Goal: Information Seeking & Learning: Learn about a topic

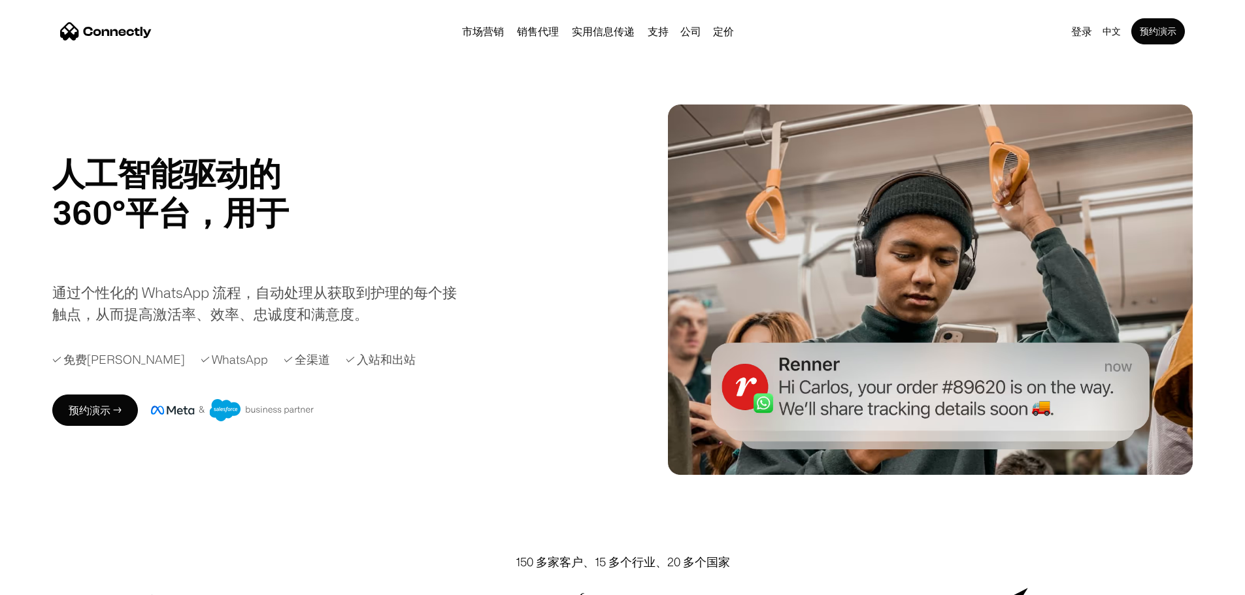
click at [35, 109] on div "人工智能驱动的 360°平台，用于 销售代理 支持 实用 销售代理 Slide 3 of 4. 通过个性化的 WhatsApp 流程，自动处理从获取到护理的每…" at bounding box center [622, 290] width 1245 height 371
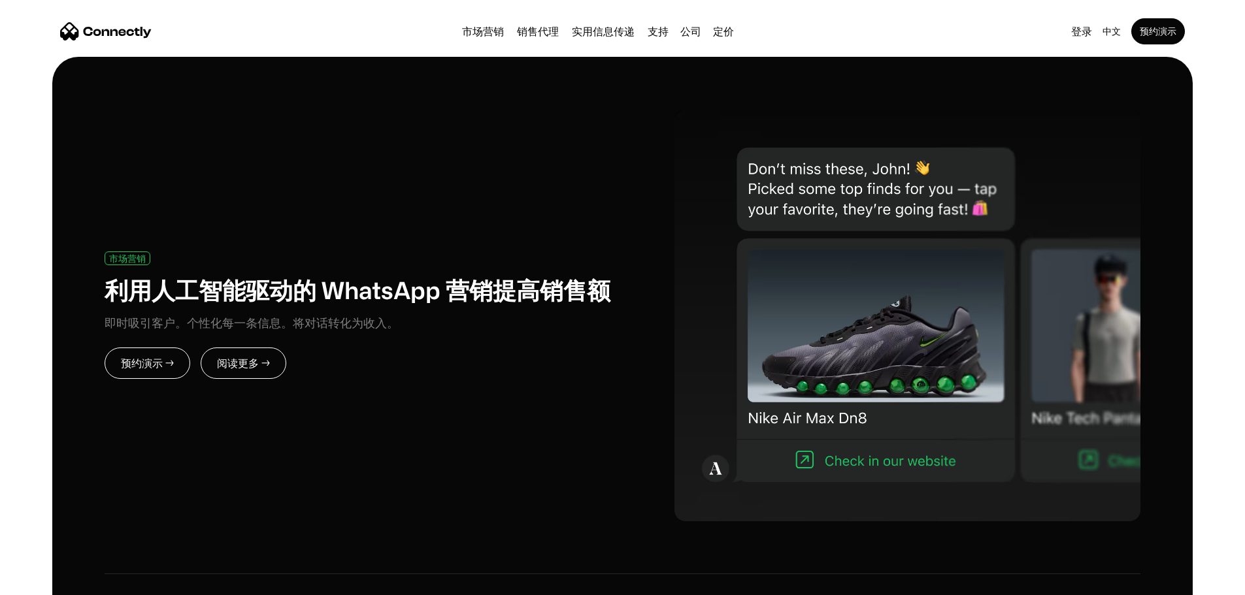
click at [190, 348] on link "预约演示 →" at bounding box center [148, 363] width 86 height 31
click at [279, 348] on link "阅读更多 →" at bounding box center [244, 363] width 86 height 31
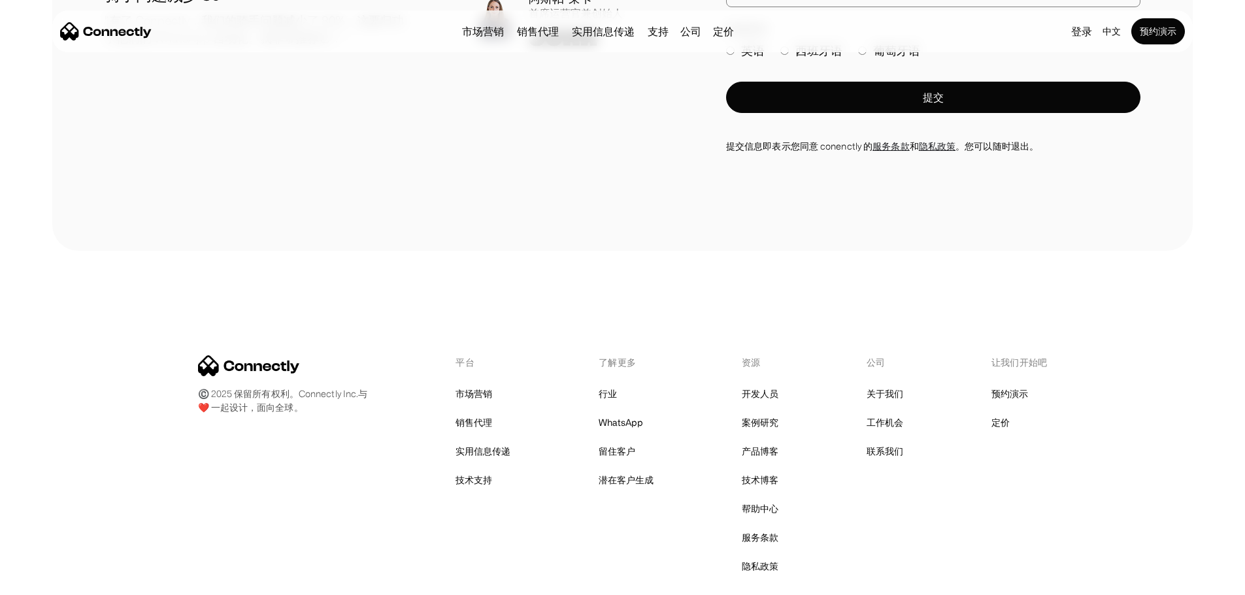
scroll to position [4634, 0]
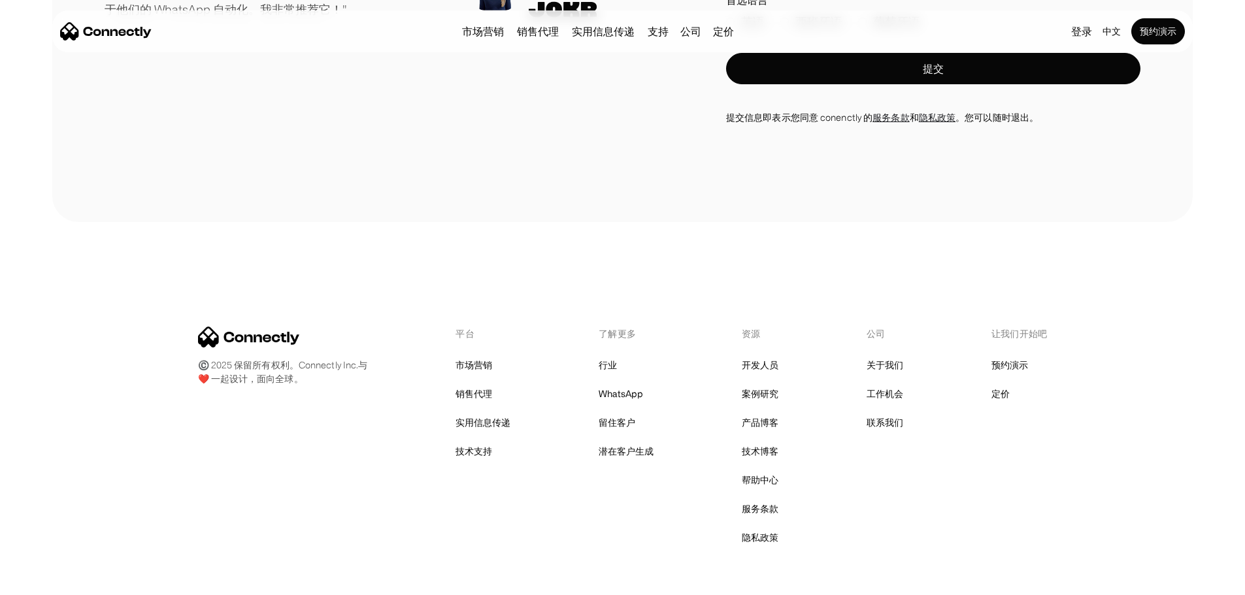
click at [909, 379] on div "平台 市场营销 销售代理 实用信息传递 技术支持 了解更多 行业 WhatsApp 留住客户 潜在客户生成 资源 开发人员 案例研究 产品博客 技术博客 帮助…" at bounding box center [623, 437] width 850 height 220
click at [892, 375] on link "关于我们" at bounding box center [885, 365] width 37 height 18
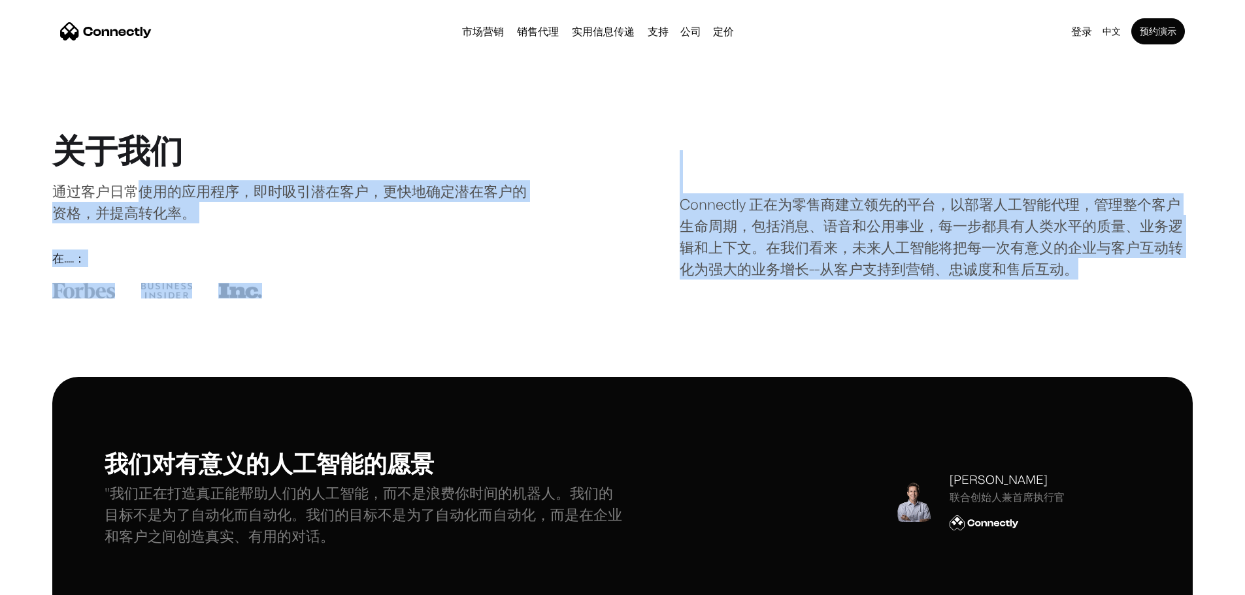
drag, startPoint x: 188, startPoint y: 215, endPoint x: 1112, endPoint y: 291, distance: 926.7
click at [1112, 291] on div "关于我们 通过客户日常使用的应用程序，即时吸引潜在客户，更快地确定潜在客户的资格，并提高转化率。 在.....： Connectly 正在为零售商建立领先的平…" at bounding box center [622, 215] width 1141 height 168
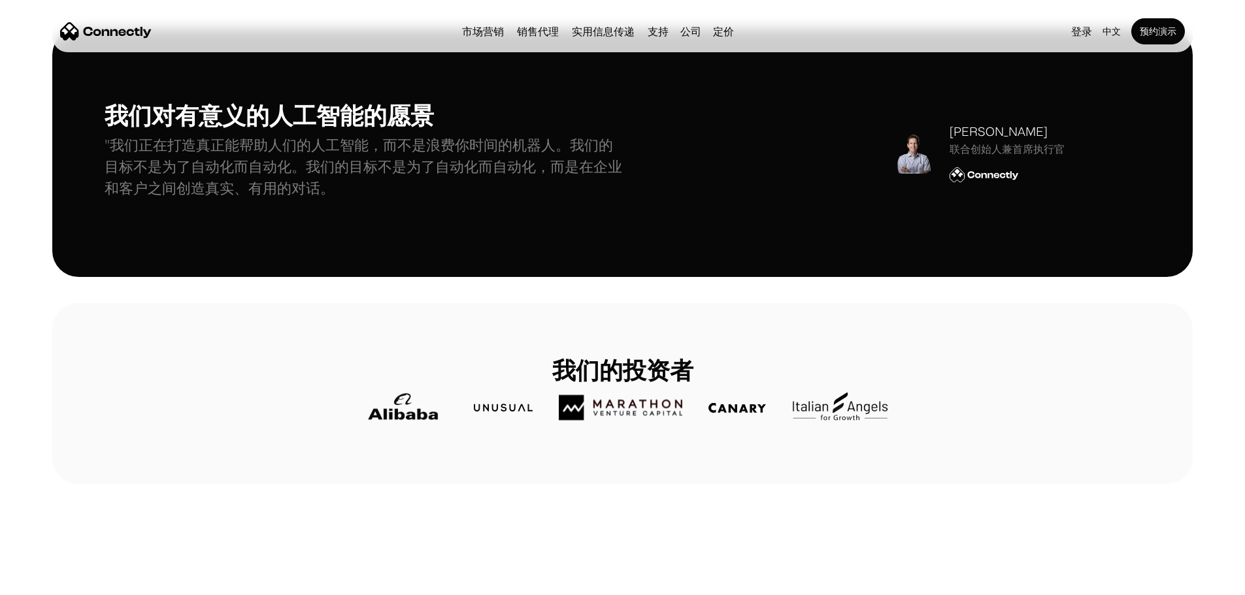
scroll to position [363, 0]
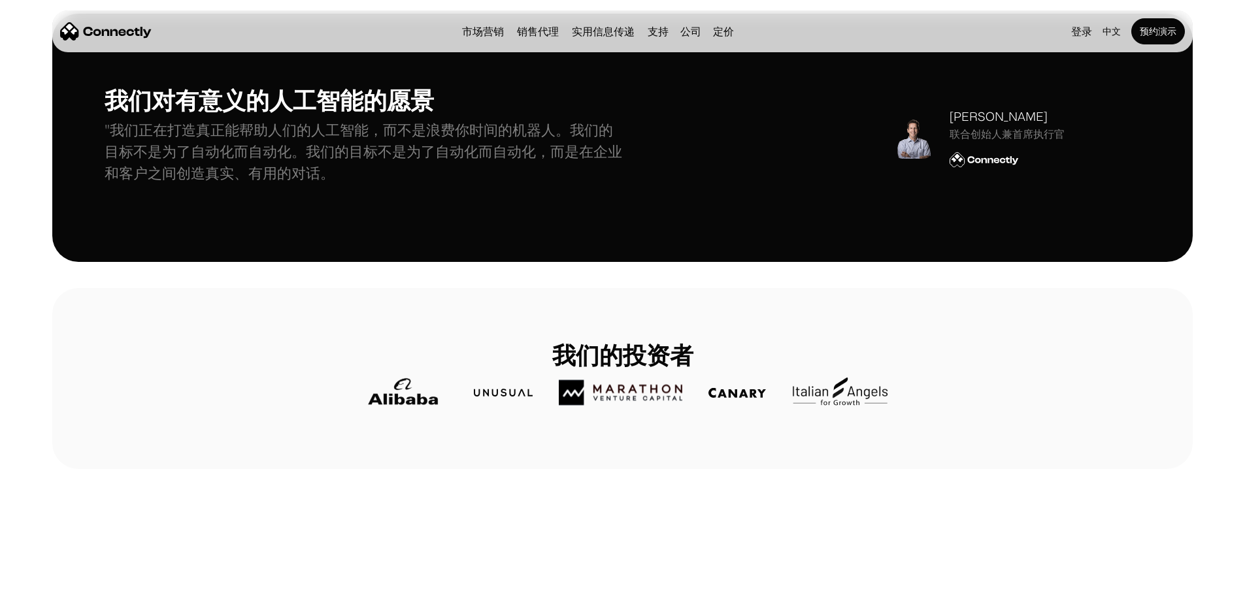
click at [342, 163] on p ""我们正在打造真正能帮助人们的人工智能，而不是浪费你时间的机器人。我们的目标不是为了自动化而自动化。我们的目标不是为了自动化而自动化，而是在企业和客户之间创造…" at bounding box center [364, 151] width 518 height 65
click at [443, 142] on p ""我们正在打造真正能帮助人们的人工智能，而不是浪费你时间的机器人。我们的目标不是为了自动化而自动化。我们的目标不是为了自动化而自动化，而是在企业和客户之间创造…" at bounding box center [364, 151] width 518 height 65
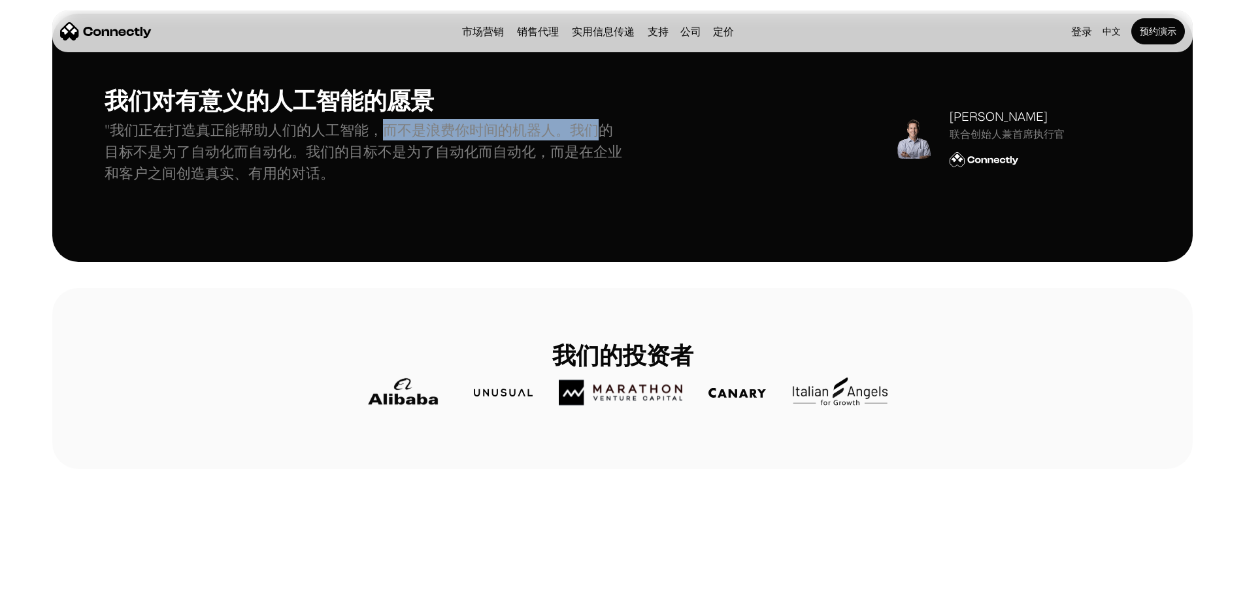
drag, startPoint x: 443, startPoint y: 154, endPoint x: 209, endPoint y: 175, distance: 234.9
click at [210, 175] on p ""我们正在打造真正能帮助人们的人工智能，而不是浪费你时间的机器人。我们的目标不是为了自动化而自动化。我们的目标不是为了自动化而自动化，而是在企业和客户之间创造…" at bounding box center [364, 151] width 518 height 65
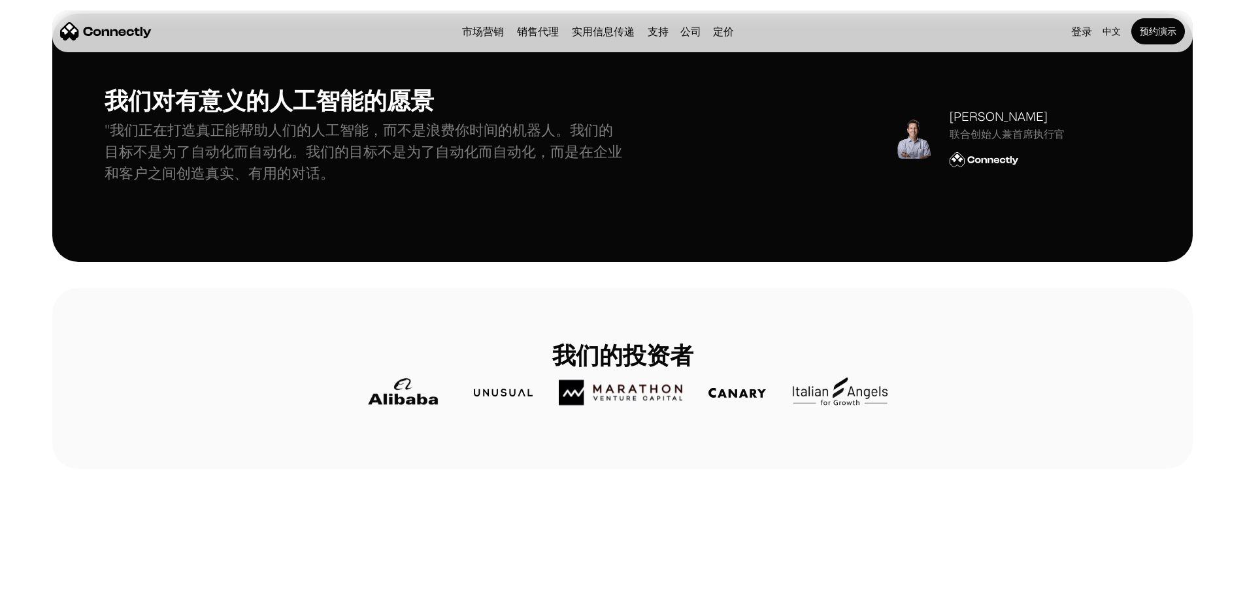
drag, startPoint x: 322, startPoint y: 188, endPoint x: 358, endPoint y: 174, distance: 37.9
click at [322, 184] on p ""我们正在打造真正能帮助人们的人工智能，而不是浪费你时间的机器人。我们的目标不是为了自动化而自动化。我们的目标不是为了自动化而自动化，而是在企业和客户之间创造…" at bounding box center [364, 151] width 518 height 65
click at [368, 171] on p ""我们正在打造真正能帮助人们的人工智能，而不是浪费你时间的机器人。我们的目标不是为了自动化而自动化。我们的目标不是为了自动化而自动化，而是在企业和客户之间创造…" at bounding box center [364, 151] width 518 height 65
drag, startPoint x: 218, startPoint y: 178, endPoint x: 458, endPoint y: 173, distance: 240.6
click at [456, 173] on p ""我们正在打造真正能帮助人们的人工智能，而不是浪费你时间的机器人。我们的目标不是为了自动化而自动化。我们的目标不是为了自动化而自动化，而是在企业和客户之间创造…" at bounding box center [364, 151] width 518 height 65
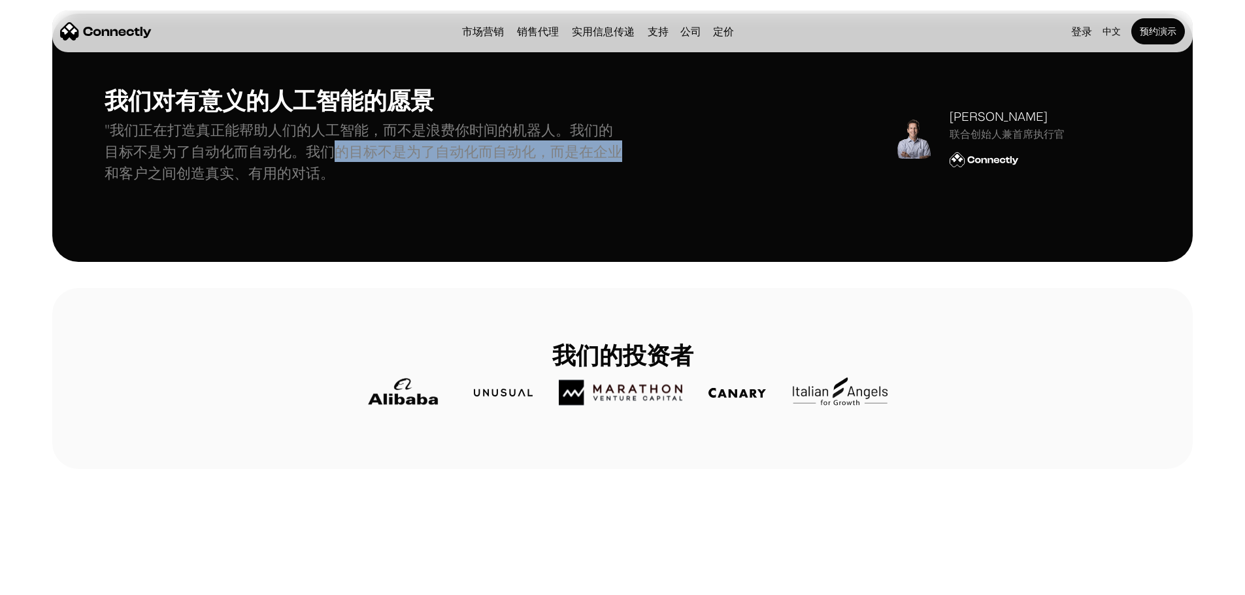
drag, startPoint x: 471, startPoint y: 174, endPoint x: 320, endPoint y: 189, distance: 152.4
click at [320, 184] on p ""我们正在打造真正能帮助人们的人工智能，而不是浪费你时间的机器人。我们的目标不是为了自动化而自动化。我们的目标不是为了自动化而自动化，而是在企业和客户之间创造…" at bounding box center [364, 151] width 518 height 65
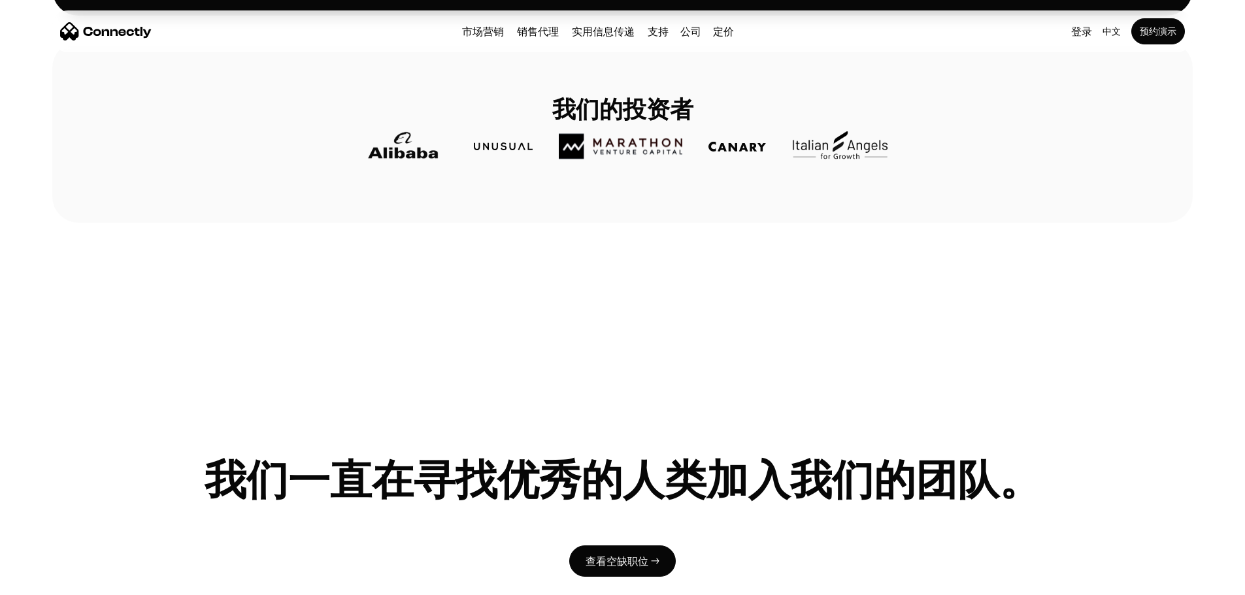
scroll to position [588, 0]
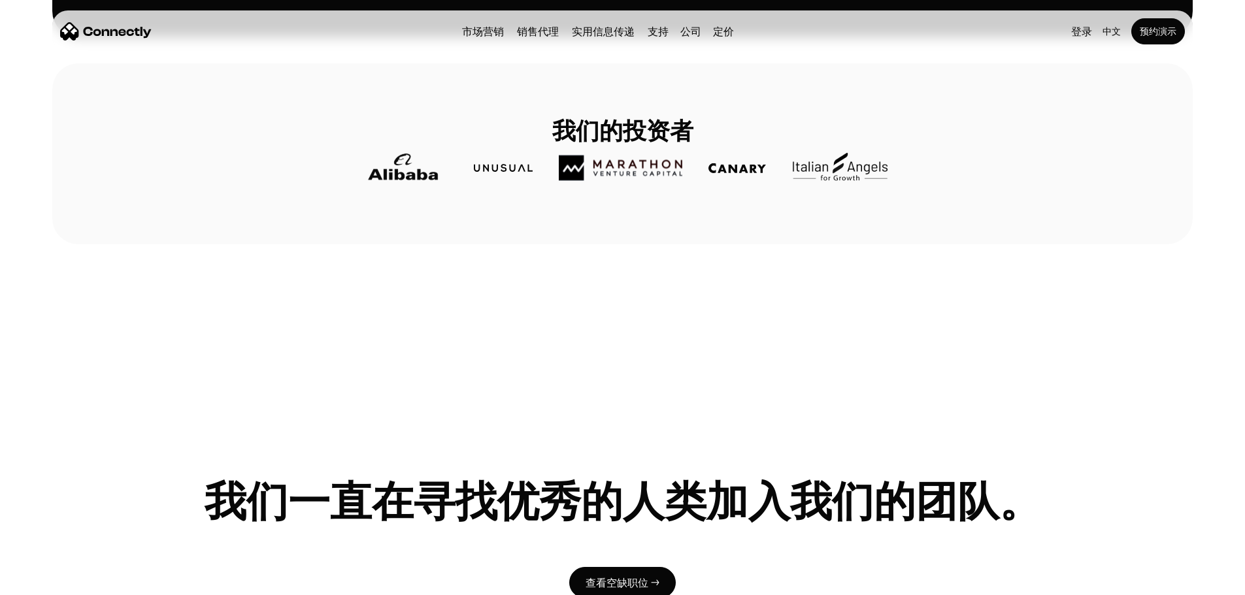
click at [690, 244] on div "我们的投资者" at bounding box center [622, 153] width 1141 height 181
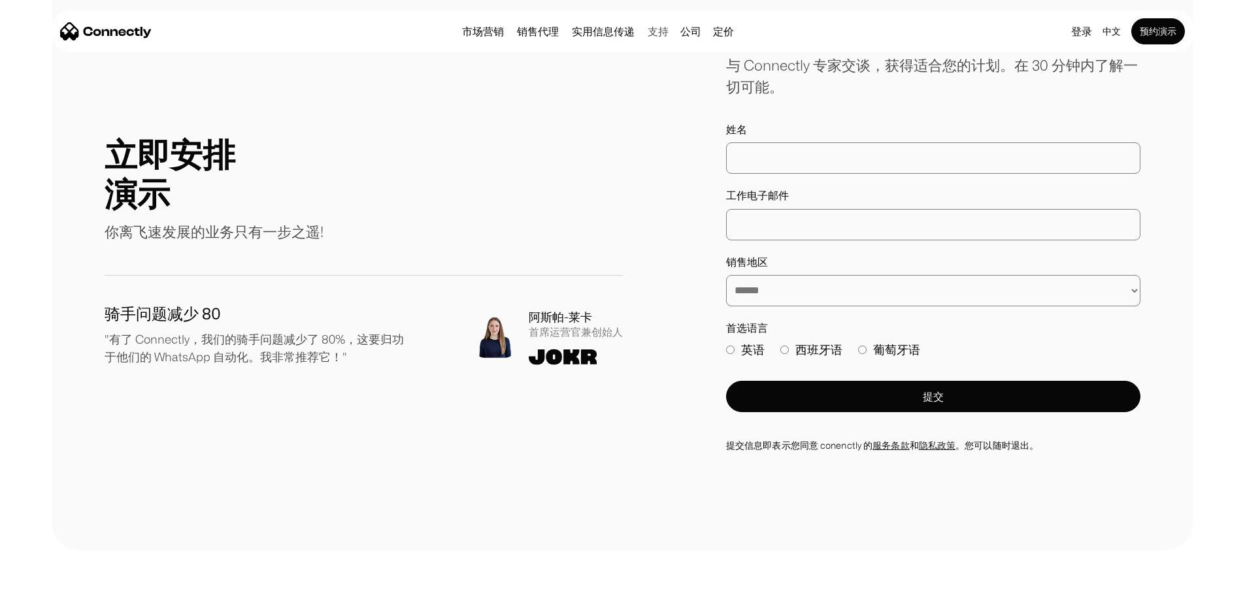
scroll to position [1448, 0]
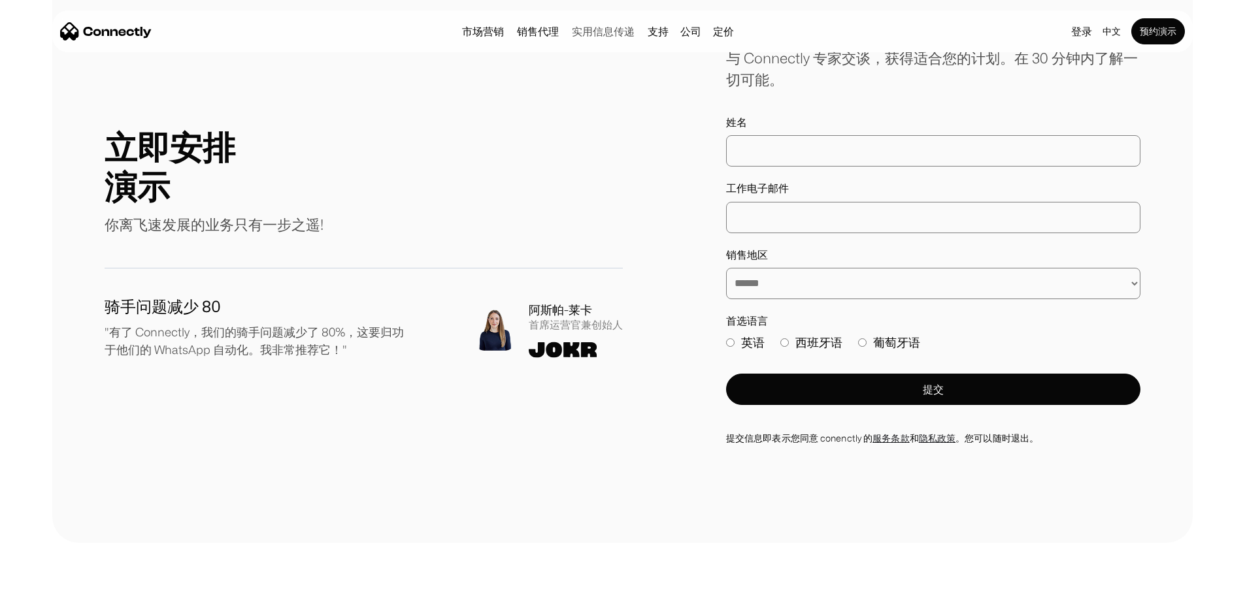
click at [567, 31] on link "实用信息传递" at bounding box center [603, 31] width 73 height 10
